Goal: Find specific page/section: Find specific page/section

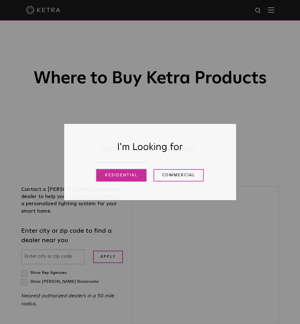
click at [133, 177] on link "Residential" at bounding box center [121, 175] width 50 height 12
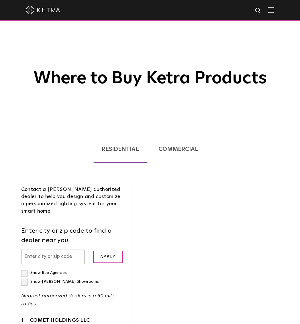
click at [131, 186] on div "[PERSON_NAME] Dealer Showroom [PERSON_NAME]-authorized dealers have completed c…" at bounding box center [206, 284] width 156 height 197
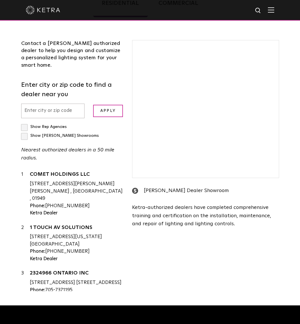
click at [77, 115] on input "text" at bounding box center [53, 111] width 64 height 15
click at [70, 111] on input "text" at bounding box center [53, 111] width 64 height 15
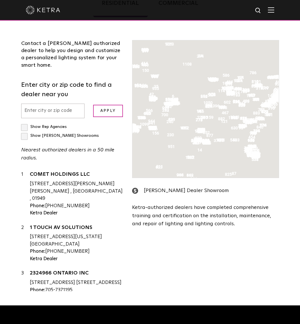
click at [52, 118] on input "text" at bounding box center [53, 111] width 64 height 15
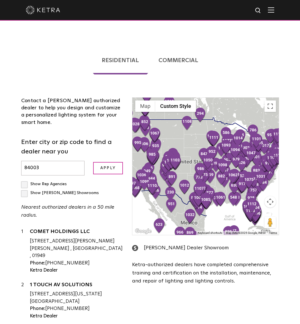
type input "84003"
click at [93, 162] on input "Apply" at bounding box center [108, 168] width 30 height 12
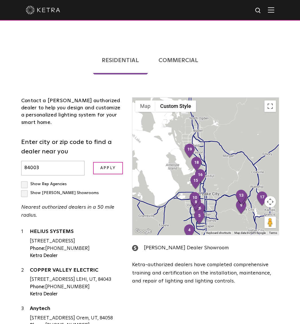
click at [206, 194] on div at bounding box center [205, 167] width 146 height 138
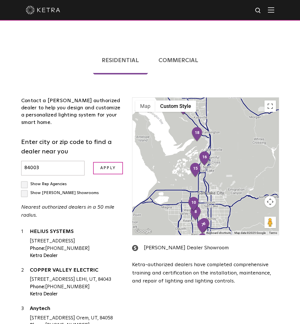
click at [203, 205] on div at bounding box center [205, 167] width 146 height 138
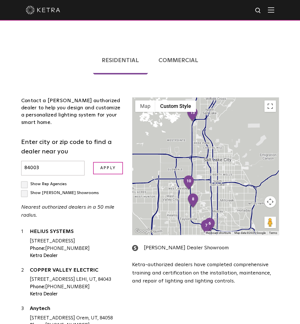
drag, startPoint x: 203, startPoint y: 205, endPoint x: 201, endPoint y: 181, distance: 23.6
click at [201, 181] on div at bounding box center [205, 167] width 146 height 138
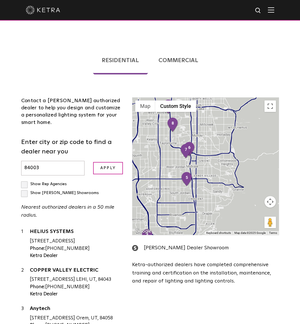
drag, startPoint x: 217, startPoint y: 188, endPoint x: 193, endPoint y: 122, distance: 69.7
click at [193, 122] on div at bounding box center [205, 167] width 146 height 138
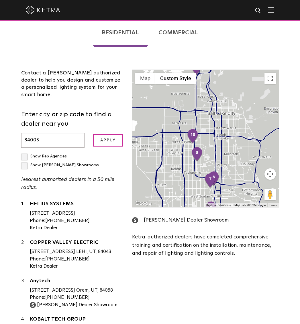
scroll to position [146, 0]
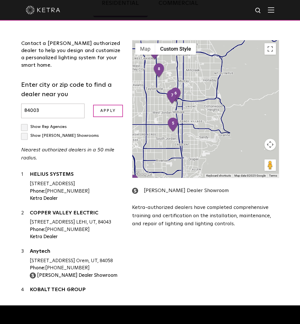
drag, startPoint x: 248, startPoint y: 136, endPoint x: 209, endPoint y: 80, distance: 68.0
click at [210, 81] on div at bounding box center [205, 109] width 146 height 138
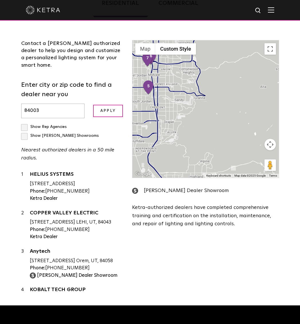
drag, startPoint x: 213, startPoint y: 99, endPoint x: 234, endPoint y: 90, distance: 22.2
click at [225, 92] on div at bounding box center [205, 109] width 146 height 138
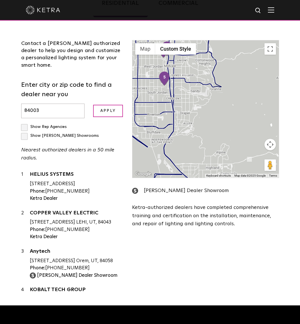
drag, startPoint x: 232, startPoint y: 119, endPoint x: 224, endPoint y: 160, distance: 42.3
click at [224, 160] on div at bounding box center [205, 109] width 146 height 138
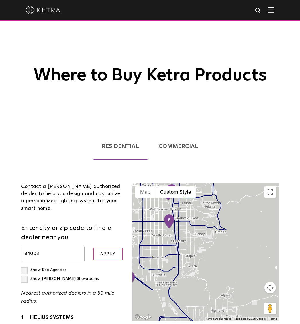
scroll to position [0, 0]
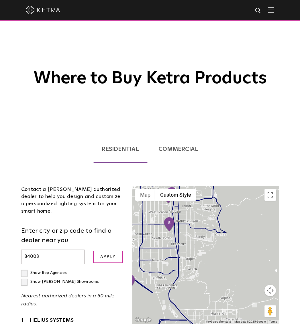
click at [182, 150] on link "Commercial" at bounding box center [179, 149] width 58 height 28
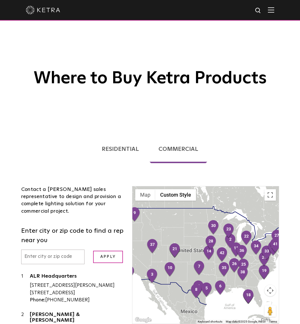
click at [77, 250] on input "text" at bounding box center [53, 257] width 64 height 15
type input "84003"
click at [93, 251] on input "Apply" at bounding box center [108, 257] width 30 height 12
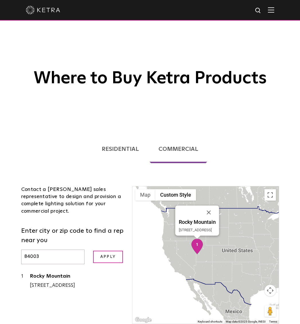
click at [203, 249] on img "1" at bounding box center [197, 246] width 12 height 15
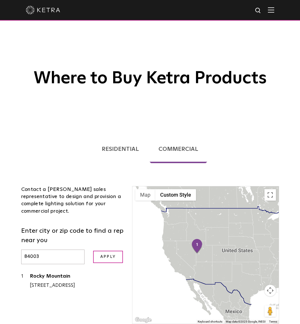
click at [213, 254] on div "To navigate, press the arrow keys." at bounding box center [205, 256] width 146 height 138
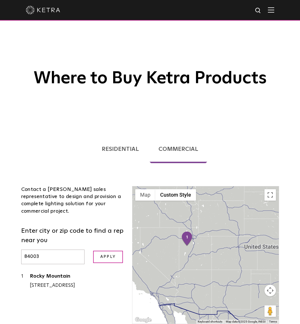
click at [195, 247] on div at bounding box center [205, 256] width 146 height 138
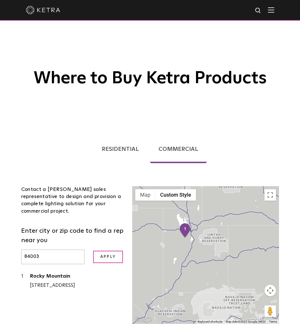
drag, startPoint x: 195, startPoint y: 244, endPoint x: 195, endPoint y: 238, distance: 6.0
click at [195, 243] on div at bounding box center [205, 256] width 146 height 138
click at [194, 238] on div at bounding box center [205, 256] width 146 height 138
click at [193, 234] on div at bounding box center [205, 256] width 146 height 138
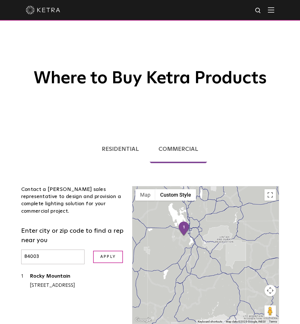
click at [193, 234] on div at bounding box center [205, 256] width 146 height 138
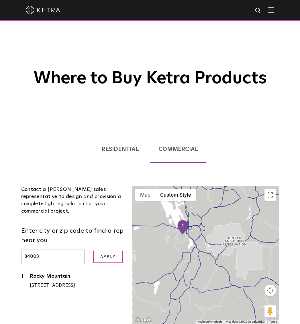
click at [193, 234] on div at bounding box center [205, 256] width 146 height 138
click at [192, 229] on div at bounding box center [205, 256] width 146 height 138
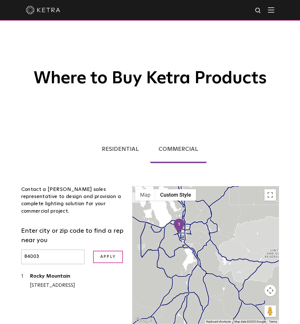
click at [191, 221] on div at bounding box center [205, 256] width 146 height 138
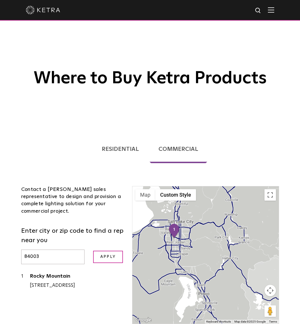
click at [185, 236] on div at bounding box center [205, 256] width 146 height 138
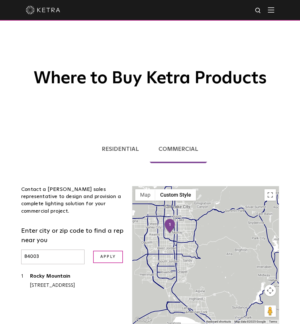
click at [184, 236] on div at bounding box center [205, 256] width 146 height 138
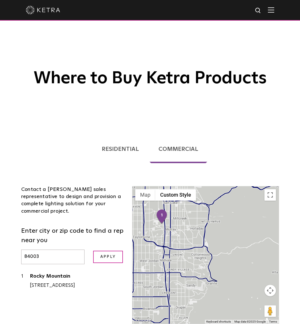
click at [181, 230] on div at bounding box center [205, 256] width 146 height 138
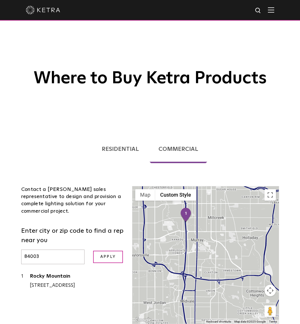
drag, startPoint x: 179, startPoint y: 221, endPoint x: 217, endPoint y: 232, distance: 39.8
click at [217, 232] on div at bounding box center [205, 256] width 146 height 138
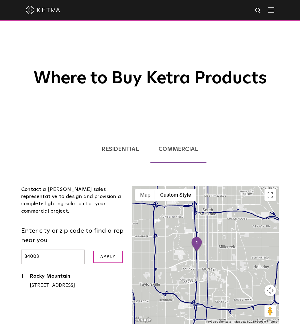
click at [208, 257] on div at bounding box center [205, 256] width 146 height 138
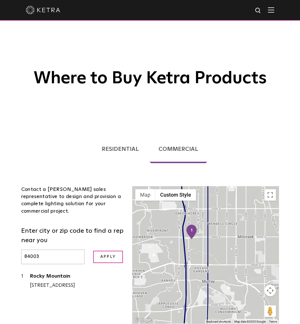
click at [193, 253] on div at bounding box center [205, 256] width 146 height 138
